Goal: Find specific page/section: Find specific page/section

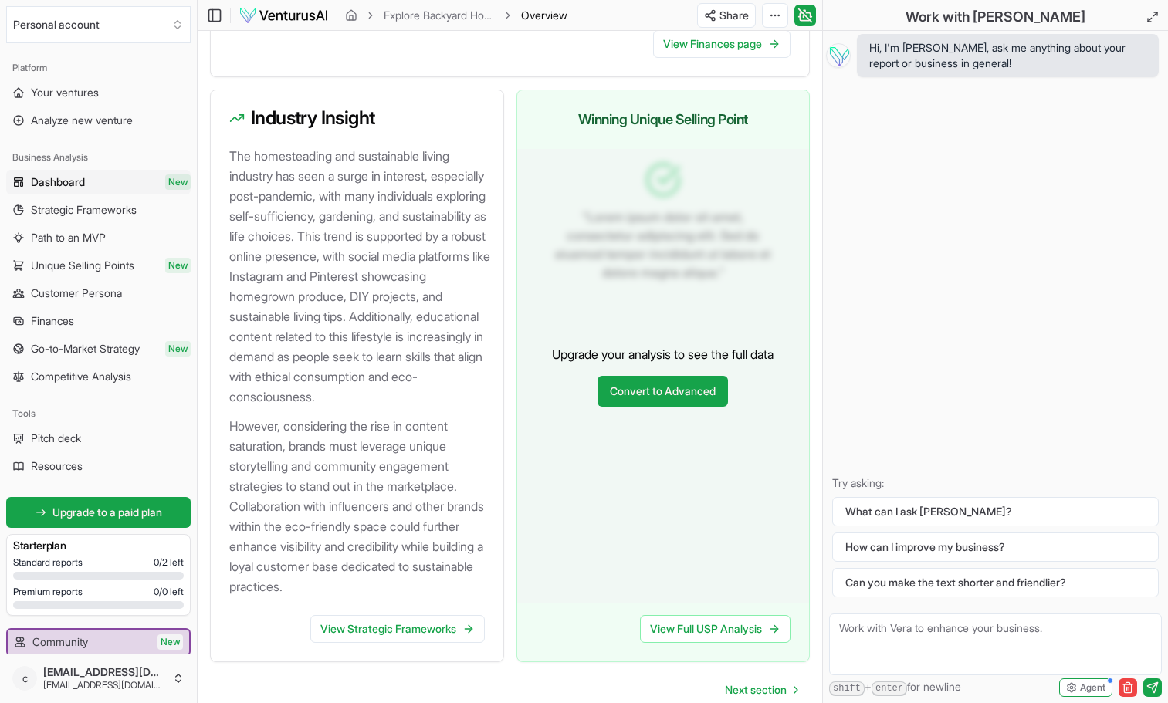
scroll to position [1811, 0]
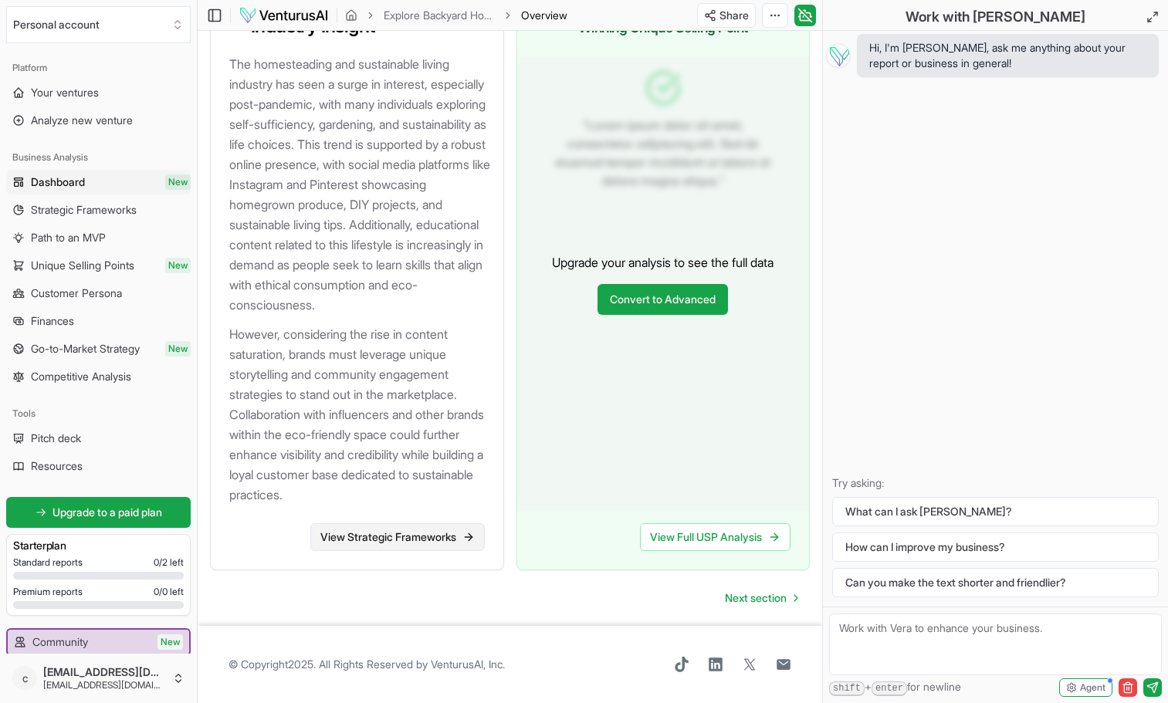
click at [429, 535] on link "View Strategic Frameworks" at bounding box center [397, 538] width 175 height 28
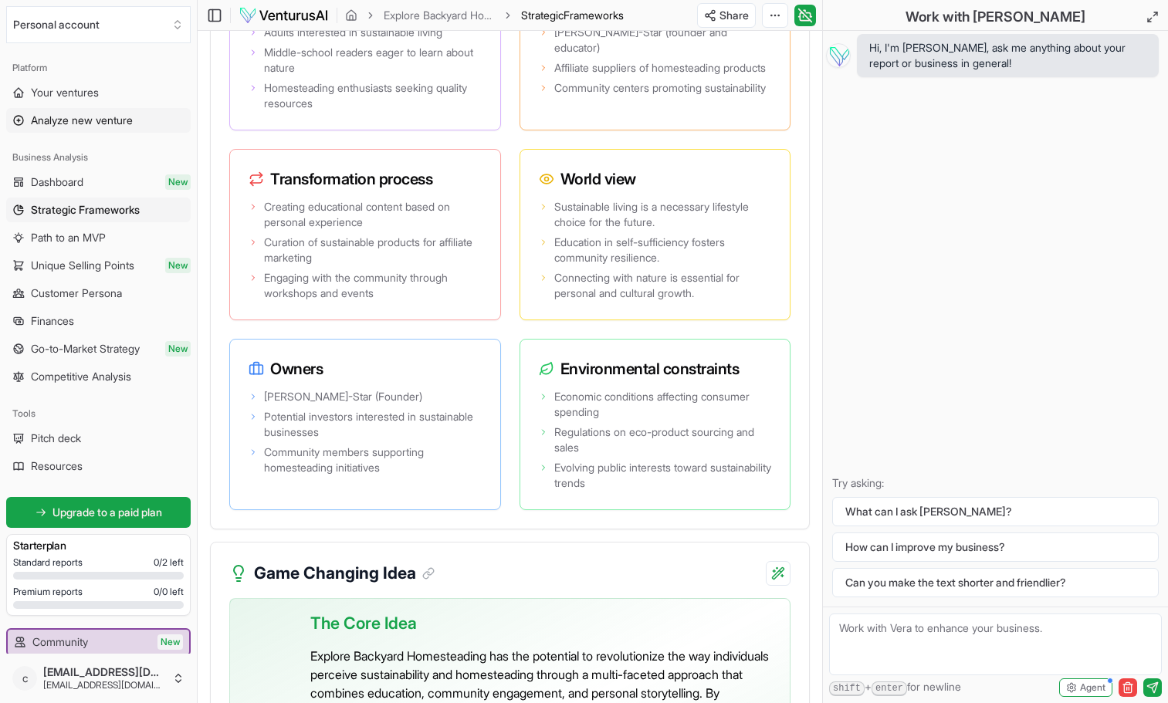
scroll to position [3715, 0]
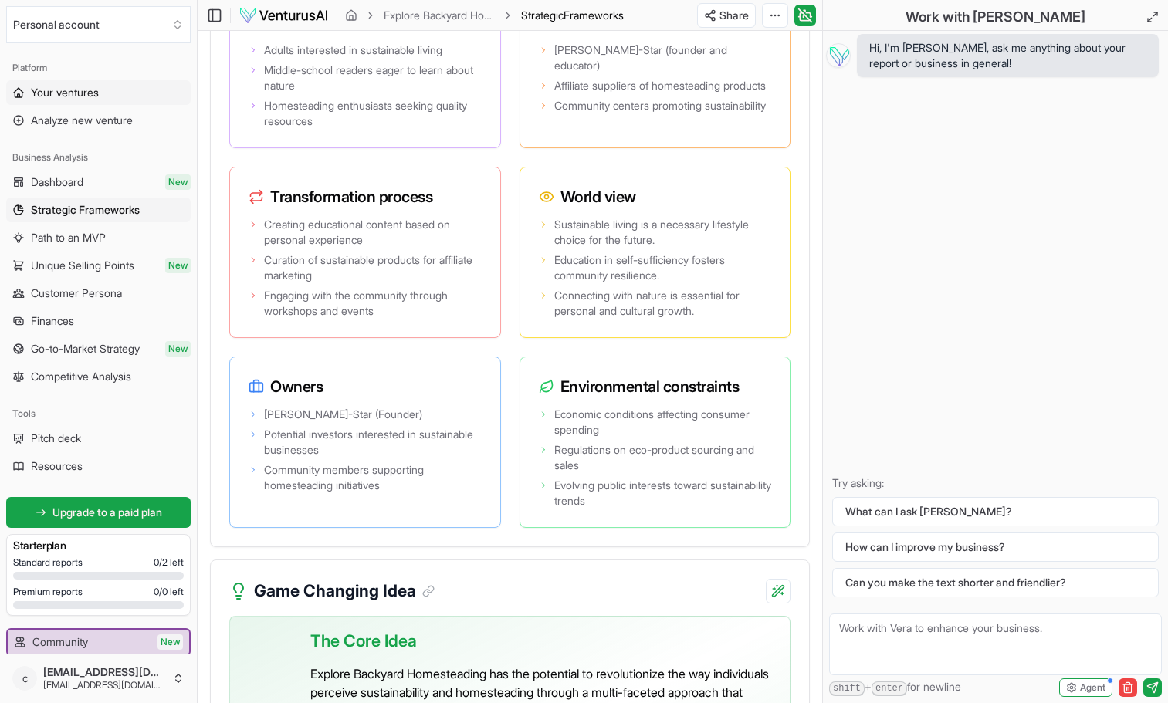
click at [86, 87] on span "Your ventures" at bounding box center [65, 92] width 68 height 15
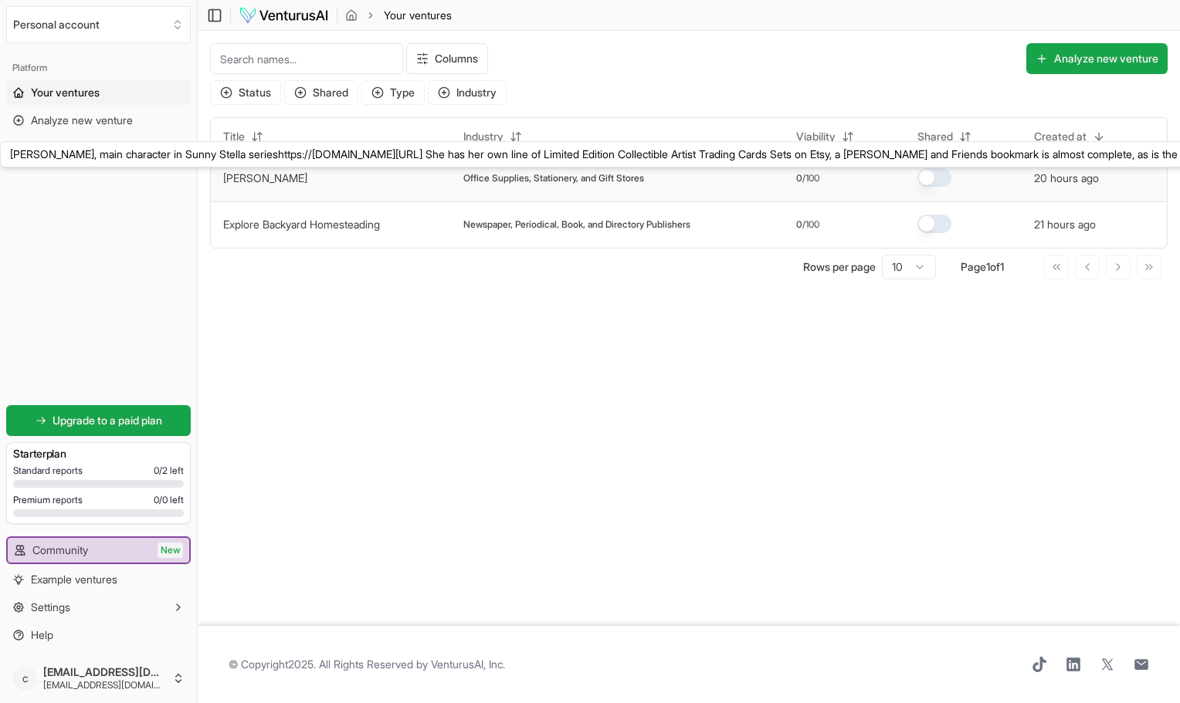
click at [278, 180] on link "[PERSON_NAME]" at bounding box center [265, 177] width 84 height 13
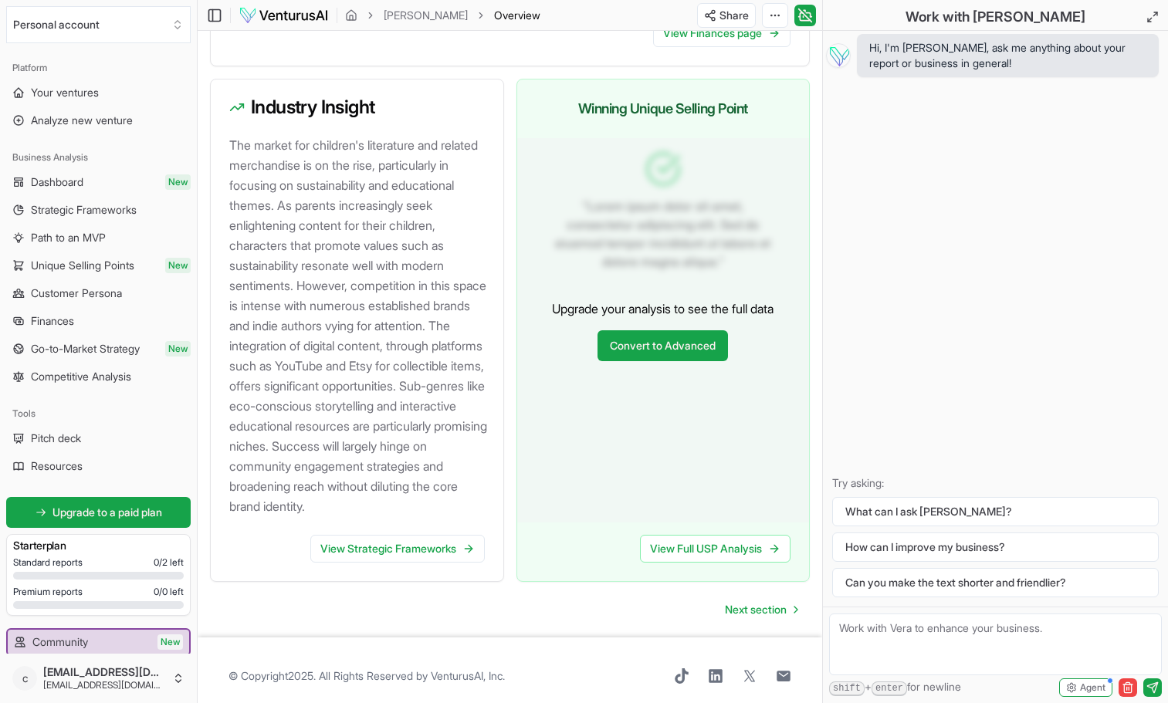
scroll to position [1693, 0]
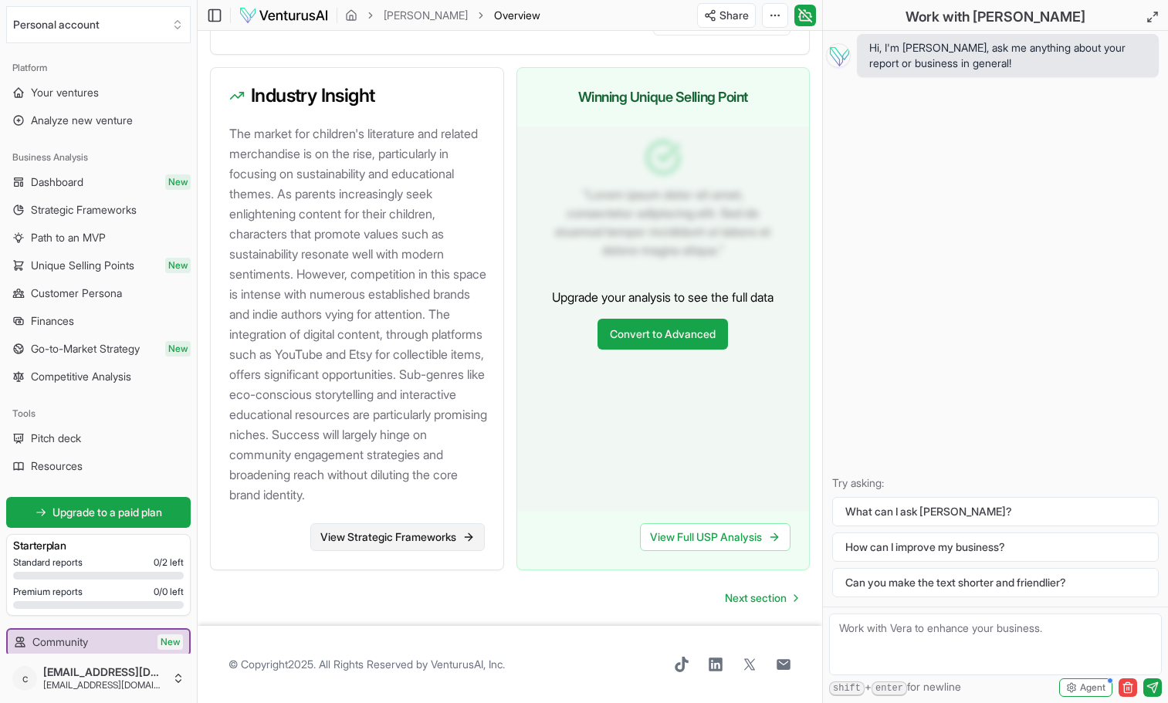
click at [425, 537] on link "View Strategic Frameworks" at bounding box center [397, 538] width 175 height 28
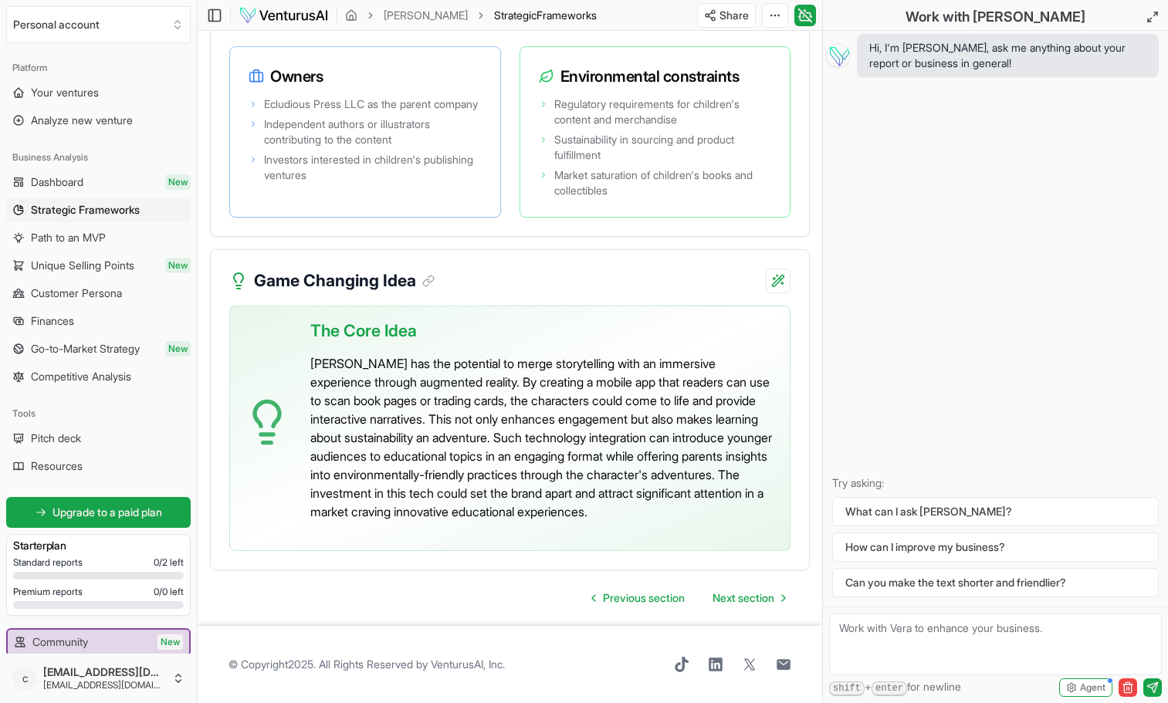
scroll to position [4044, 0]
